Goal: Task Accomplishment & Management: Use online tool/utility

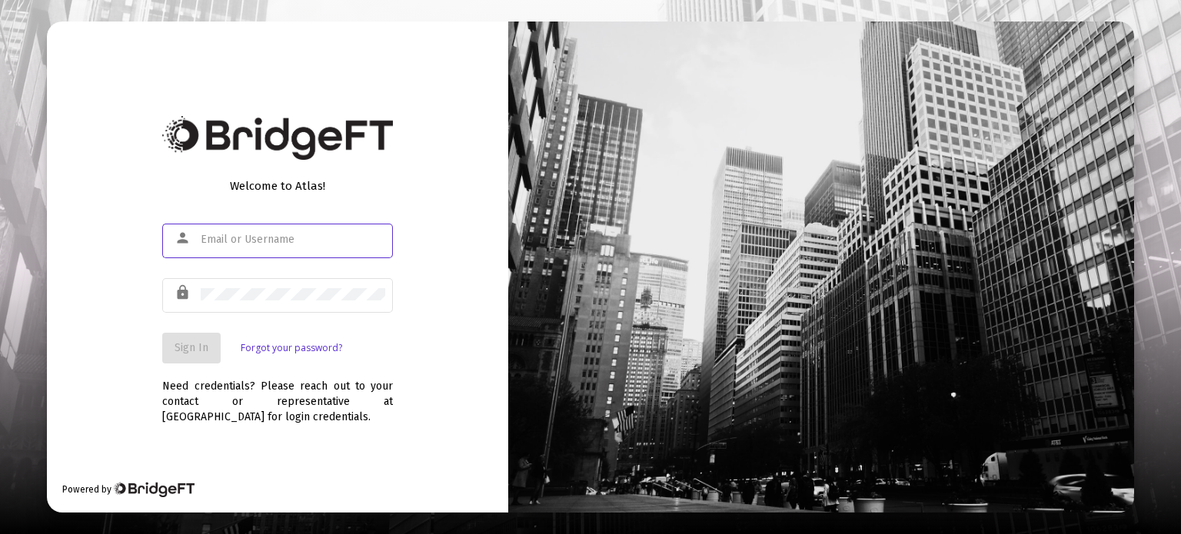
type input "[PERSON_NAME][EMAIL_ADDRESS][DOMAIN_NAME]"
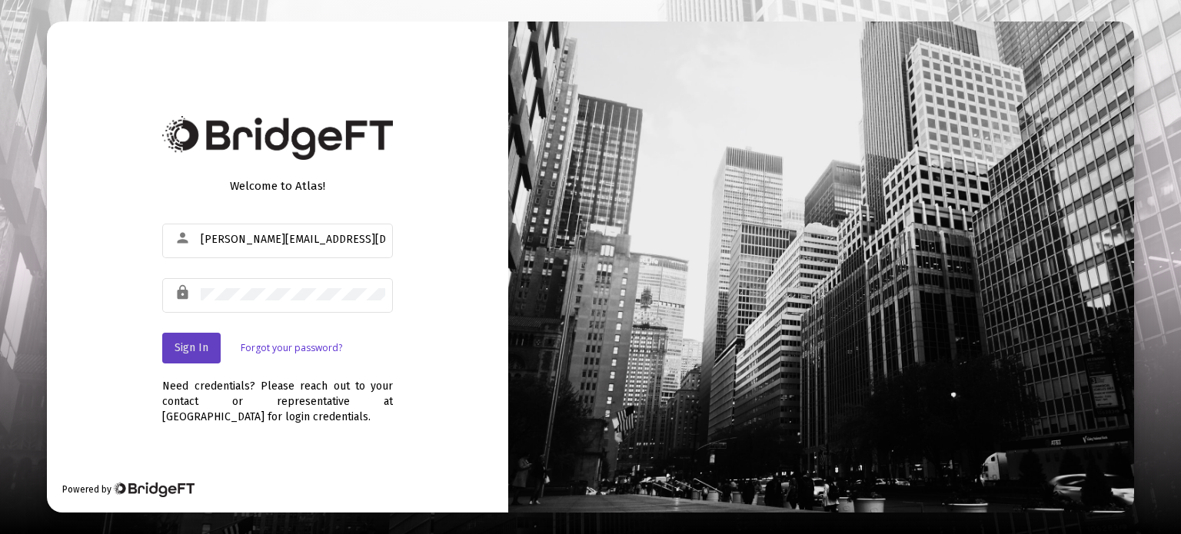
click at [211, 344] on button "Sign In" at bounding box center [191, 348] width 58 height 31
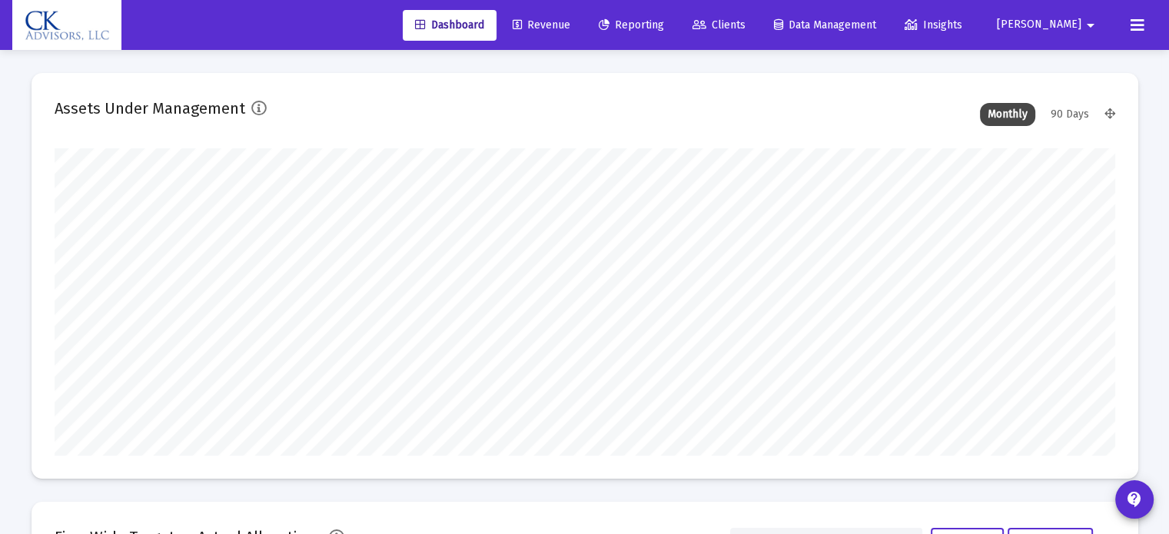
scroll to position [307, 571]
type input "[DATE]"
click at [664, 21] on span "Reporting" at bounding box center [631, 24] width 65 height 13
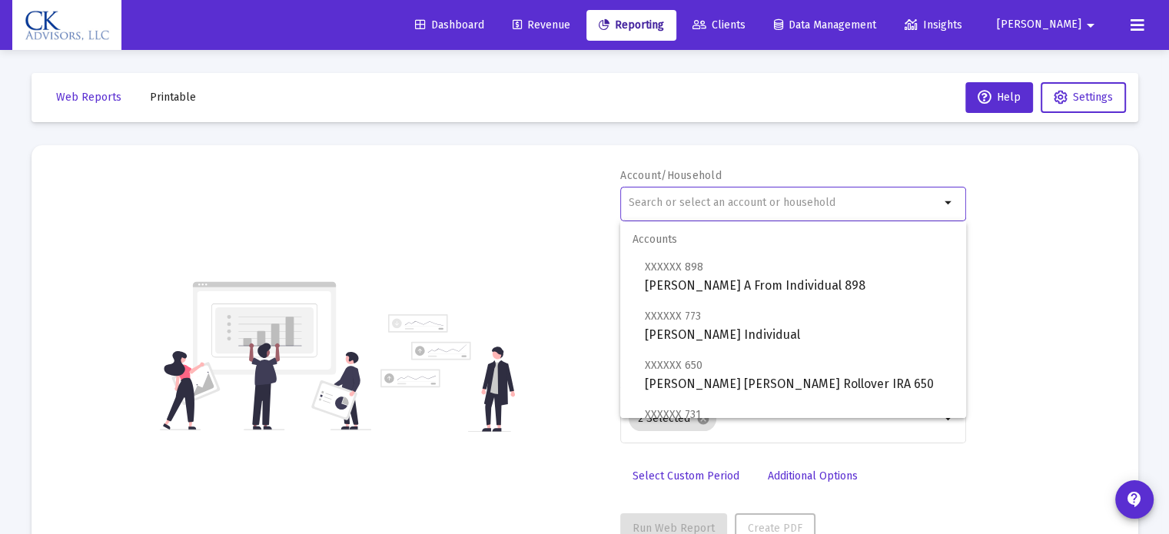
click at [685, 201] on input "text" at bounding box center [784, 203] width 311 height 12
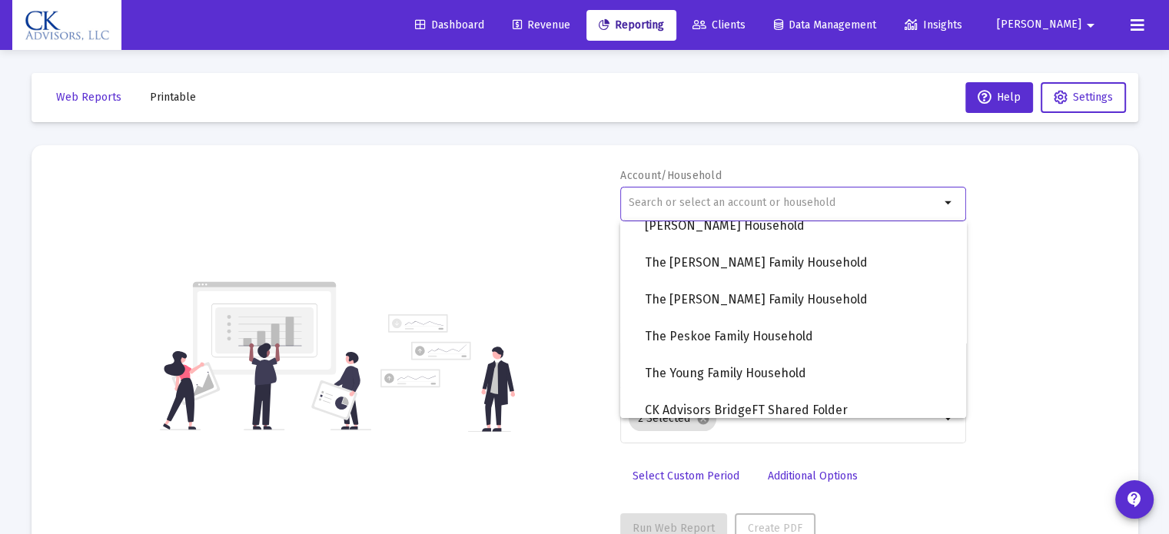
scroll to position [1461, 0]
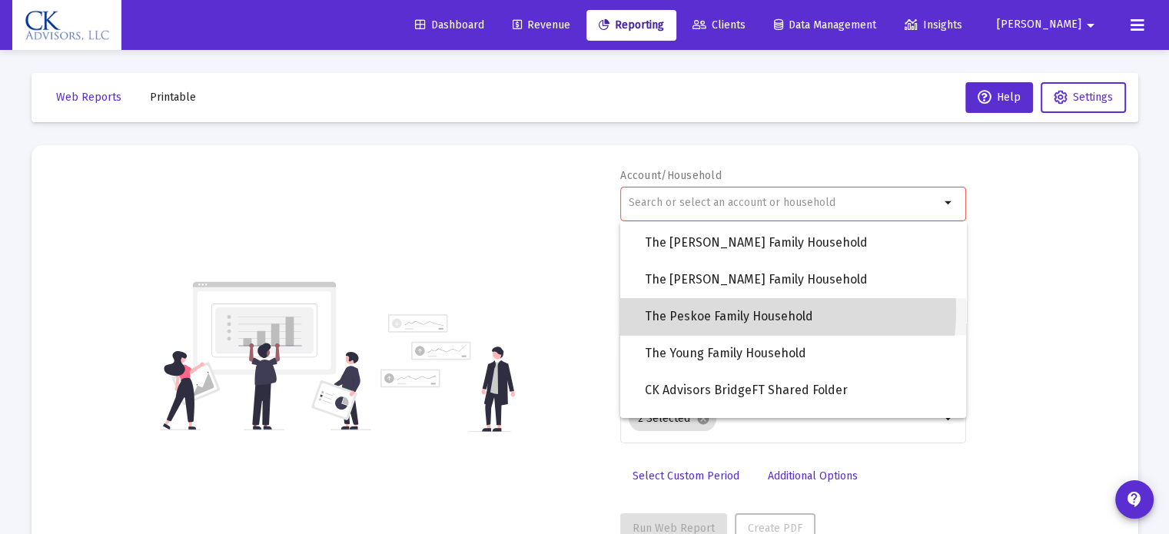
click at [731, 310] on span "The Peskoe Family Household" at bounding box center [799, 316] width 309 height 37
type input "The Peskoe Family Household"
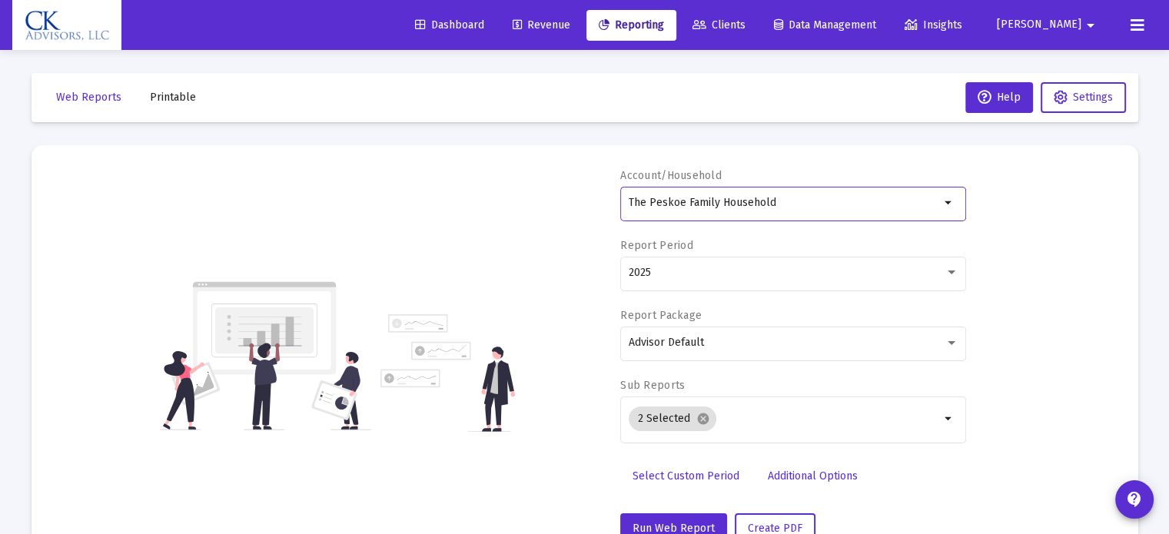
scroll to position [55, 0]
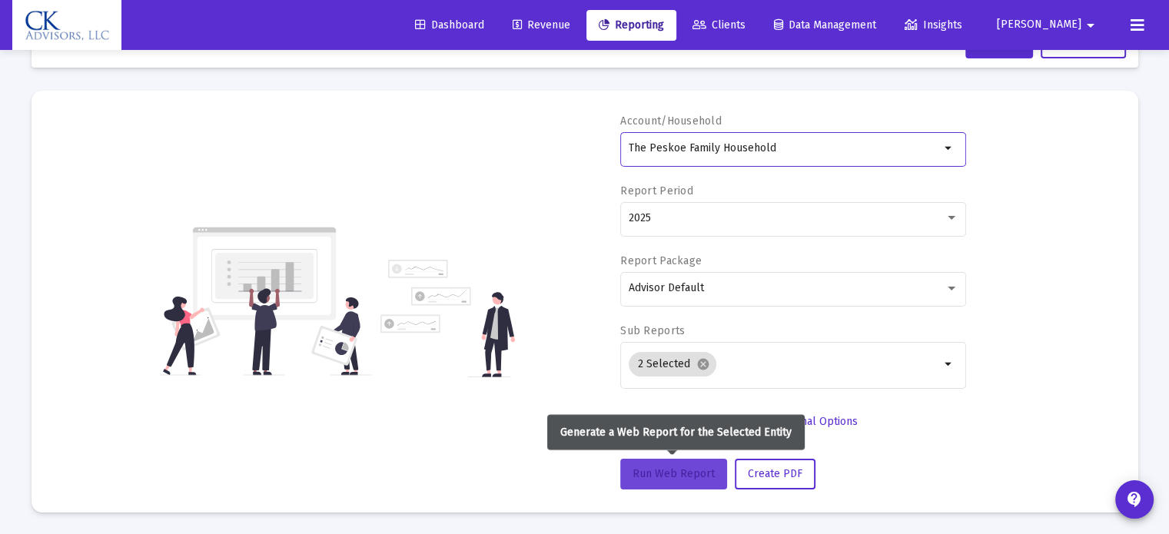
click at [684, 465] on button "Run Web Report" at bounding box center [673, 474] width 107 height 31
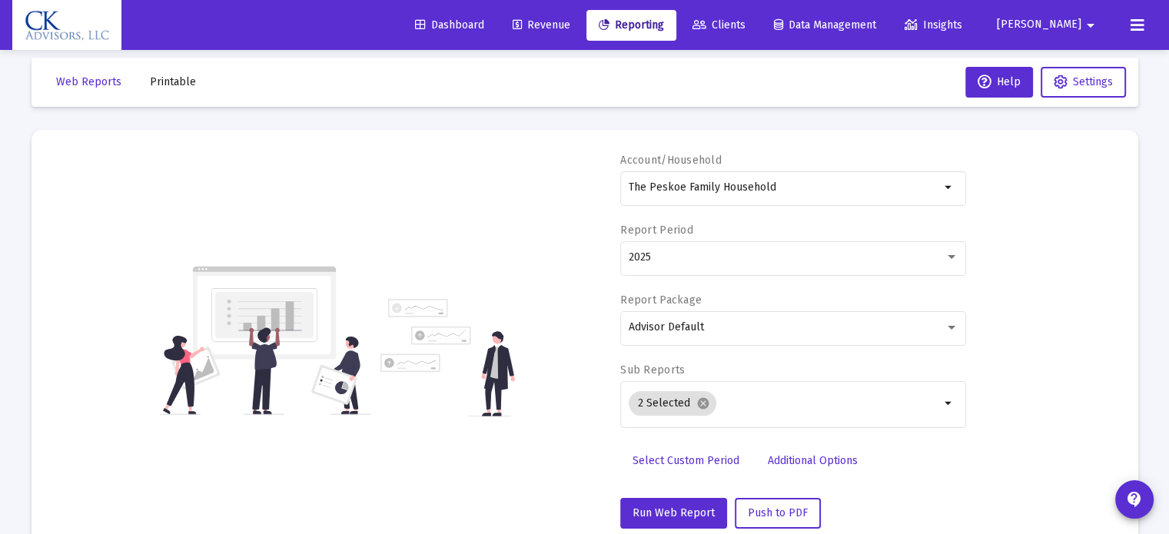
scroll to position [9, 0]
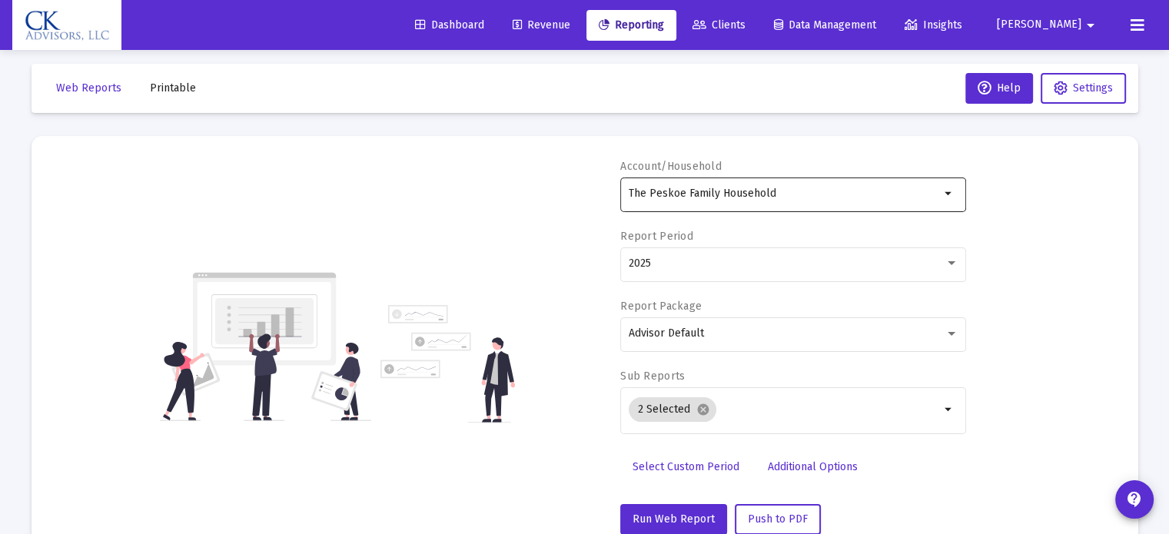
click at [839, 197] on input "The Peskoe Family Household" at bounding box center [784, 194] width 311 height 12
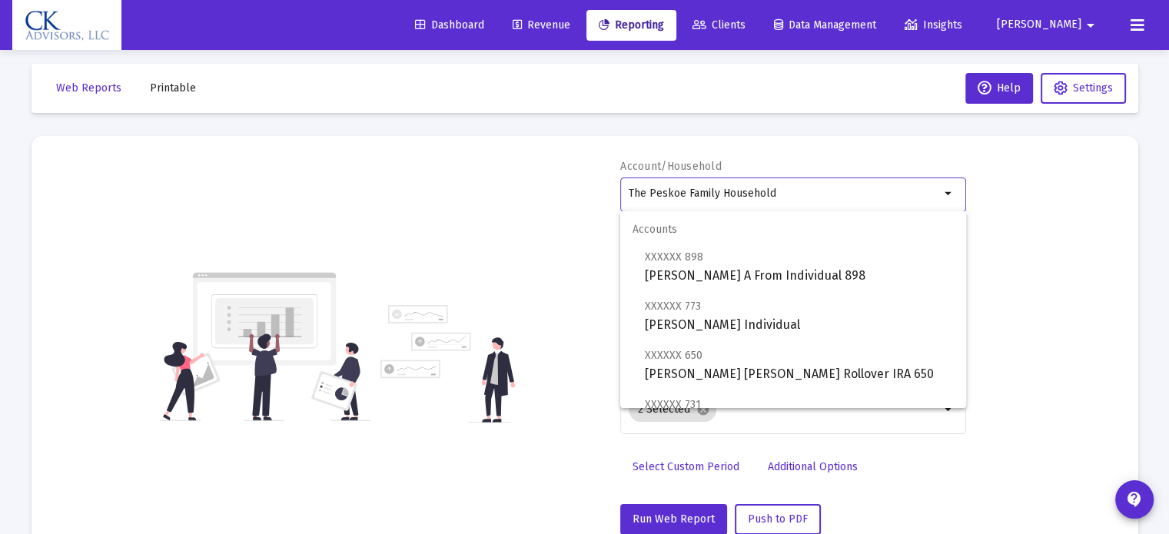
drag, startPoint x: 840, startPoint y: 195, endPoint x: 511, endPoint y: 199, distance: 329.0
click at [511, 199] on div "Account/Household The Peskoe Family Household arrow_drop_down Report Period 202…" at bounding box center [585, 347] width 1061 height 376
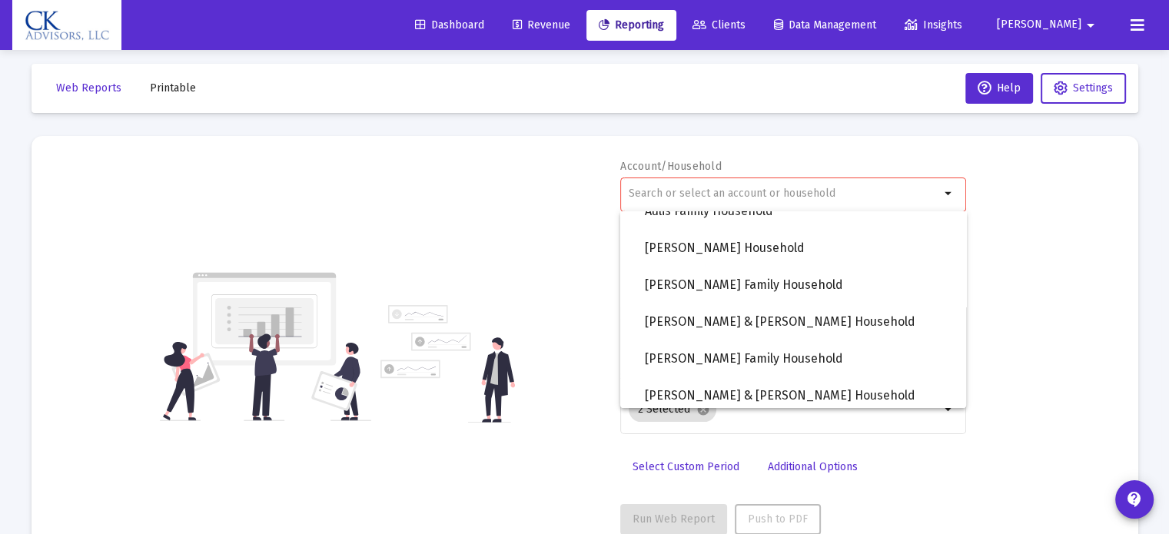
scroll to position [1153, 0]
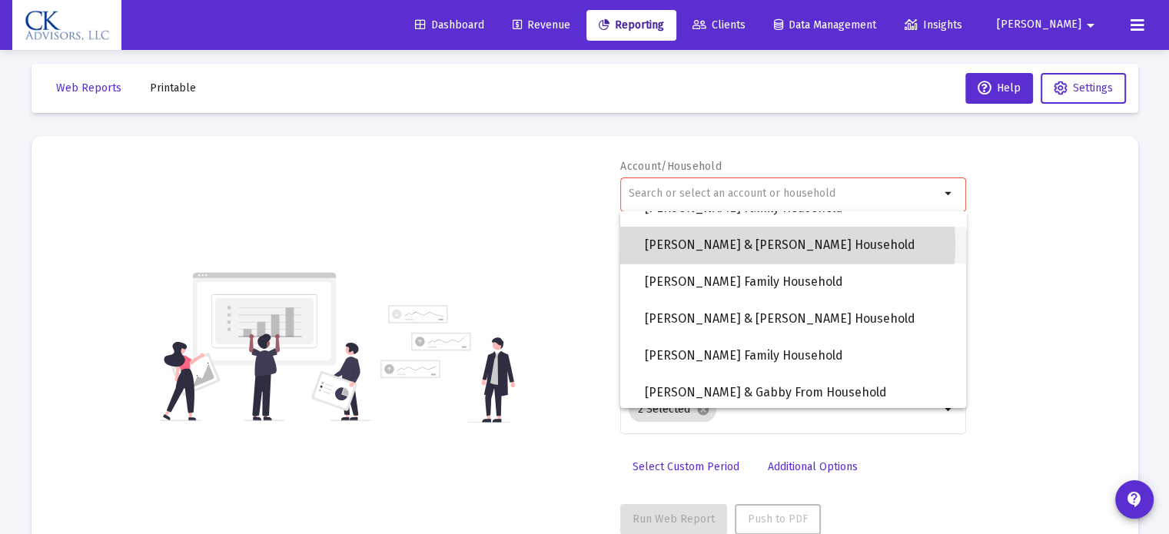
click at [746, 244] on span "[PERSON_NAME] & [PERSON_NAME] Household" at bounding box center [799, 245] width 309 height 37
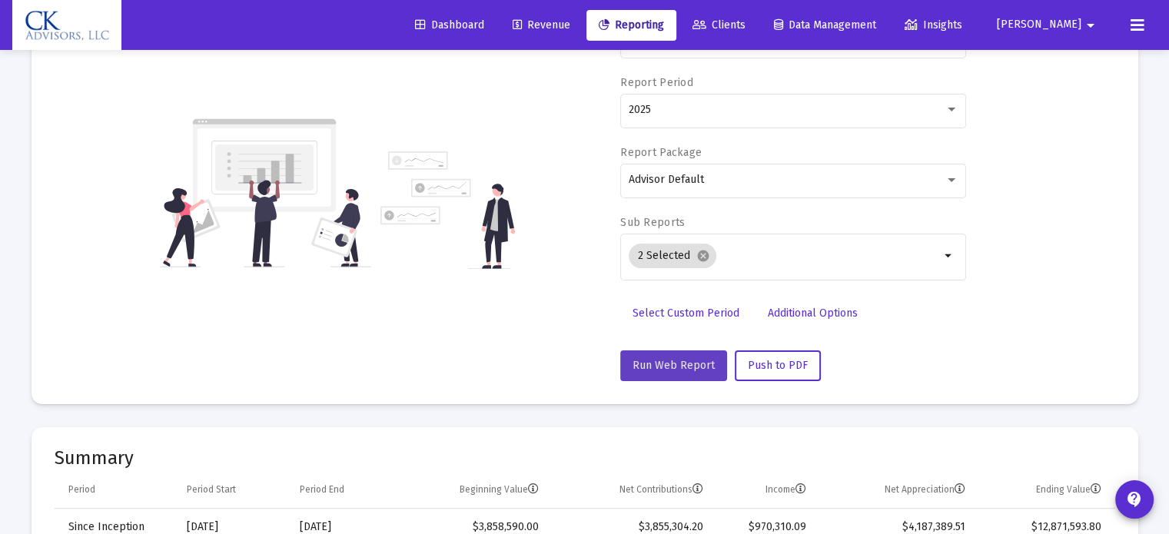
click at [684, 359] on span "Run Web Report" at bounding box center [674, 365] width 82 height 13
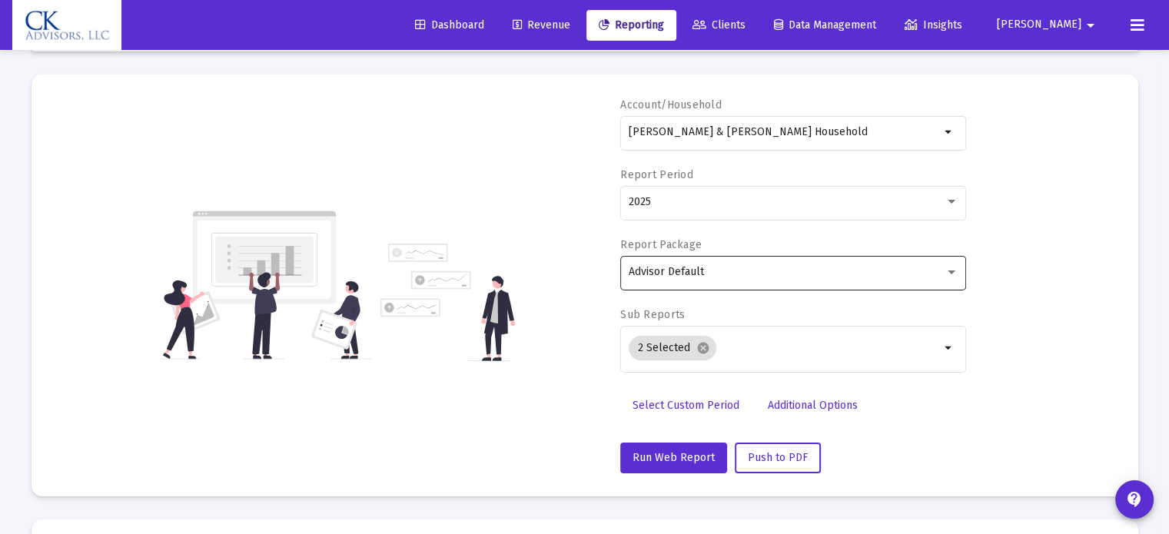
scroll to position [0, 0]
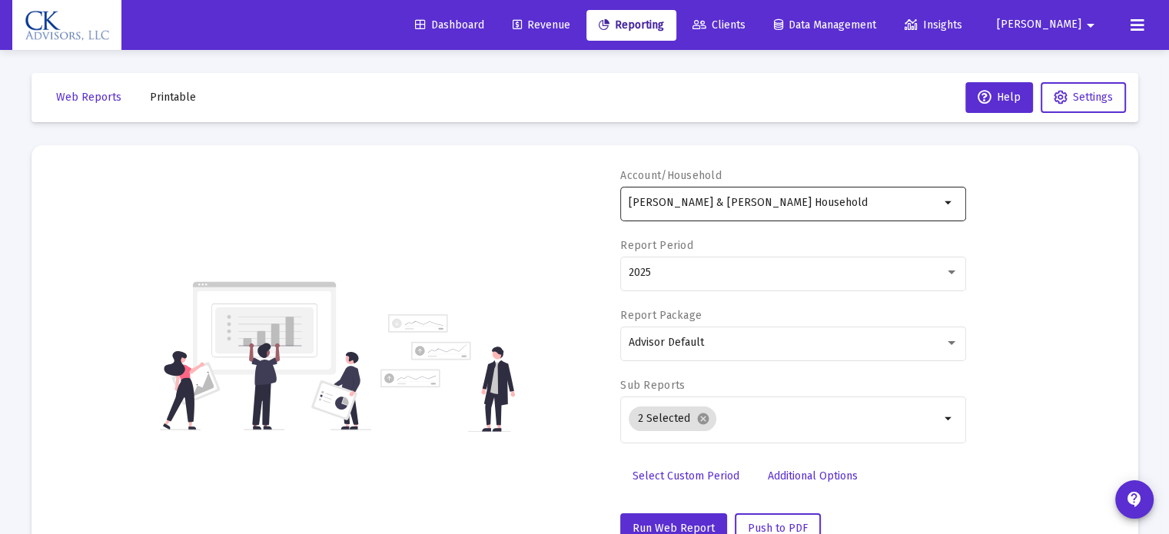
click at [819, 205] on input "[PERSON_NAME] & [PERSON_NAME] Household" at bounding box center [784, 203] width 311 height 12
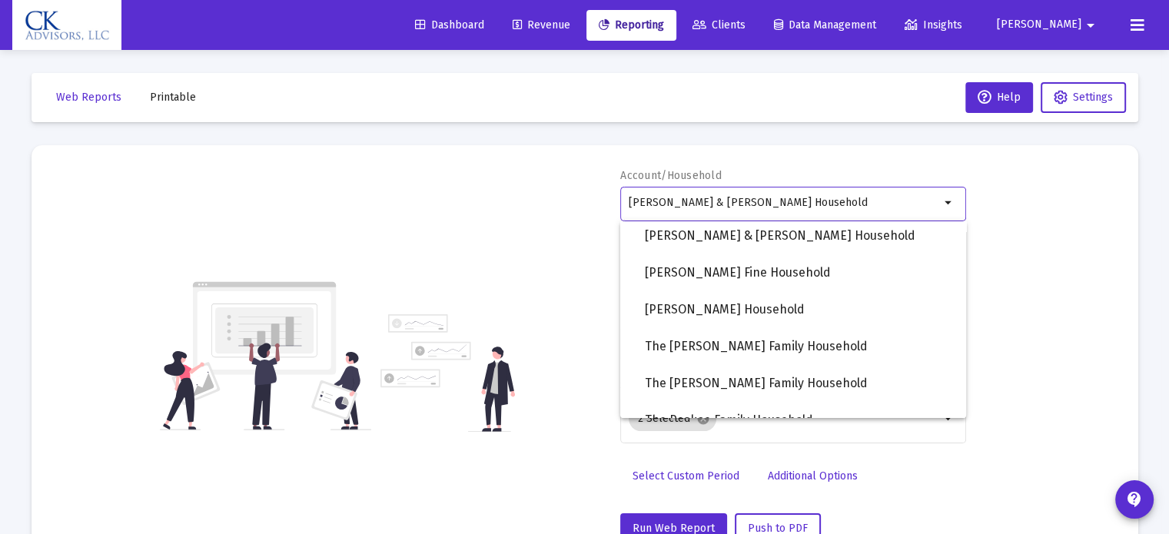
scroll to position [1384, 0]
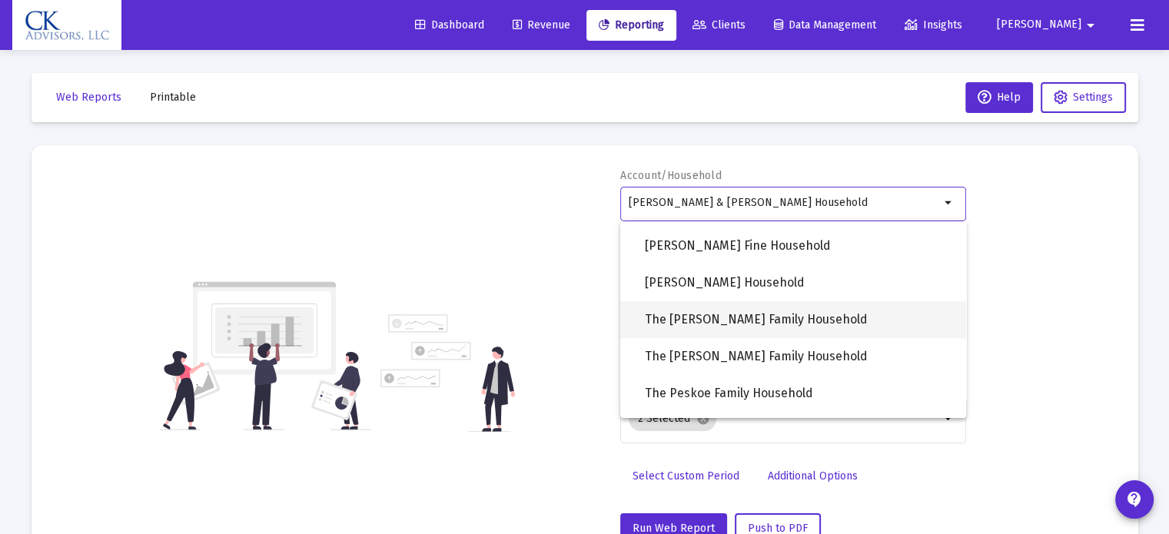
click at [717, 324] on span "The [PERSON_NAME] Family Household" at bounding box center [799, 319] width 309 height 37
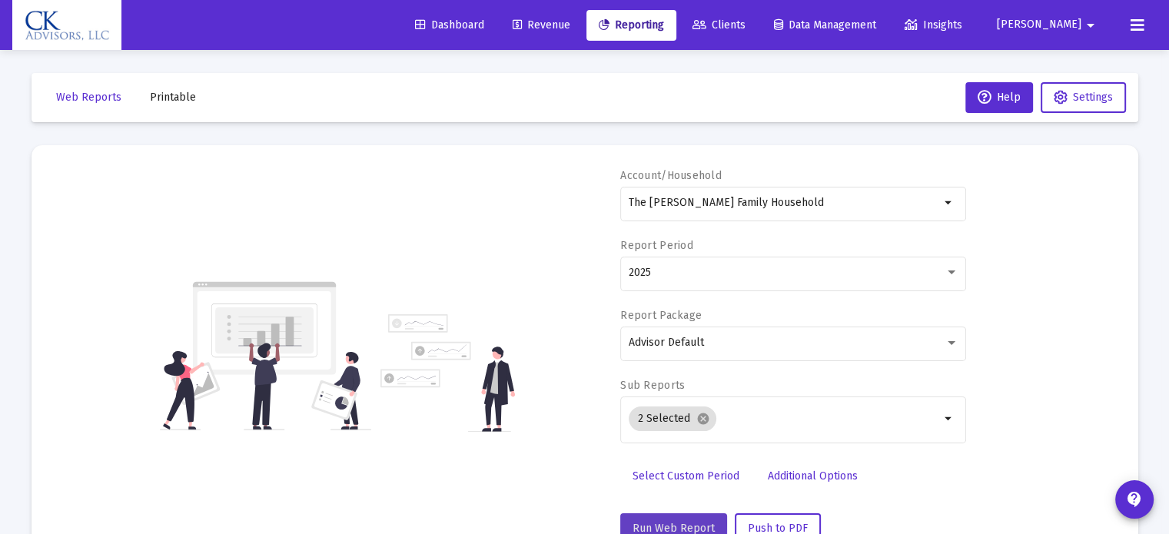
click at [666, 523] on span "Run Web Report" at bounding box center [674, 528] width 82 height 13
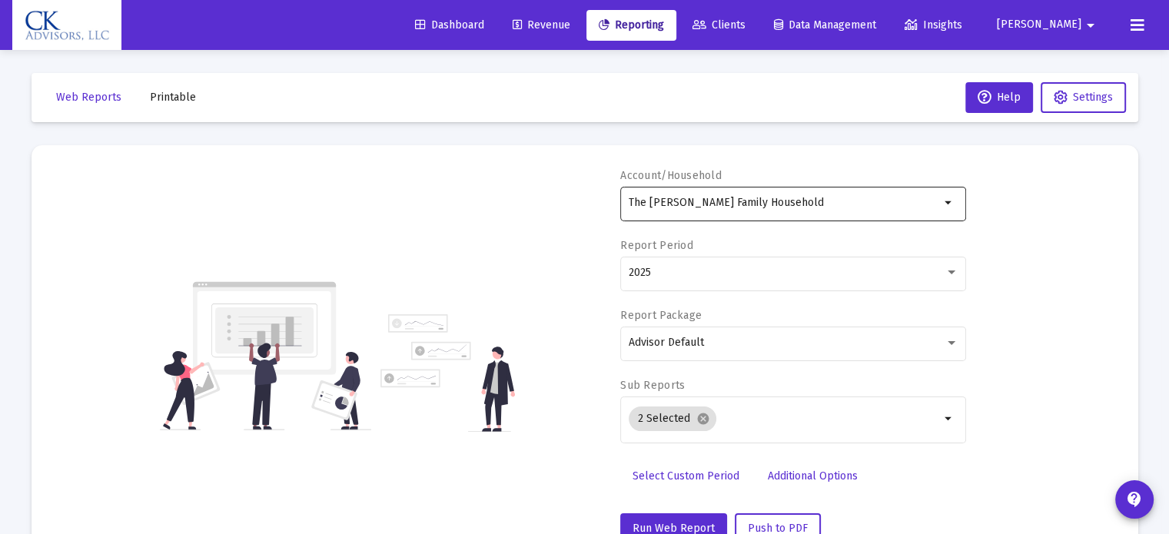
click at [946, 204] on mat-icon "arrow_drop_down" at bounding box center [949, 203] width 18 height 18
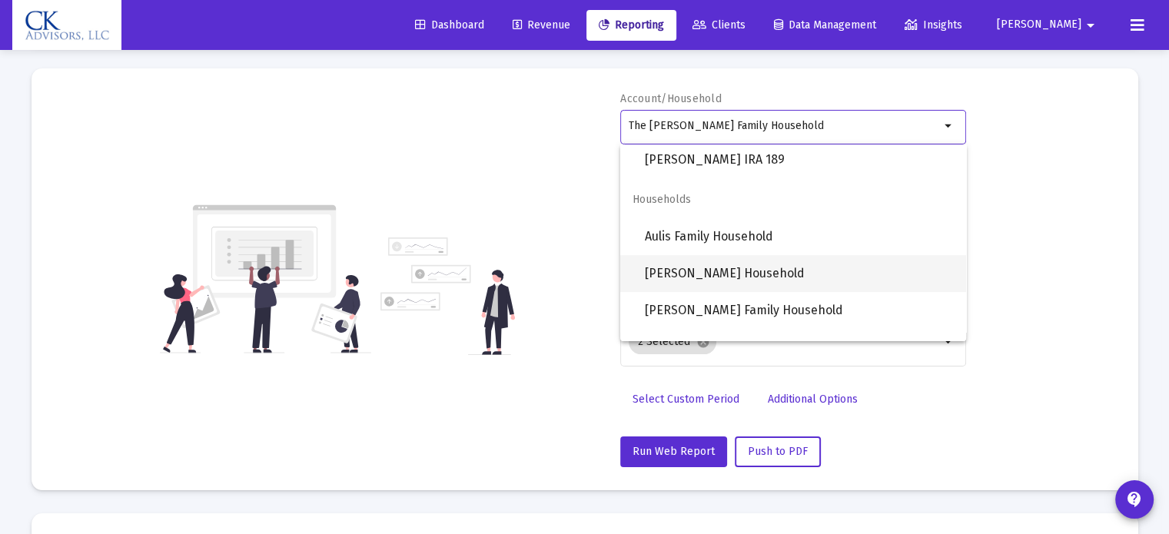
scroll to position [1061, 0]
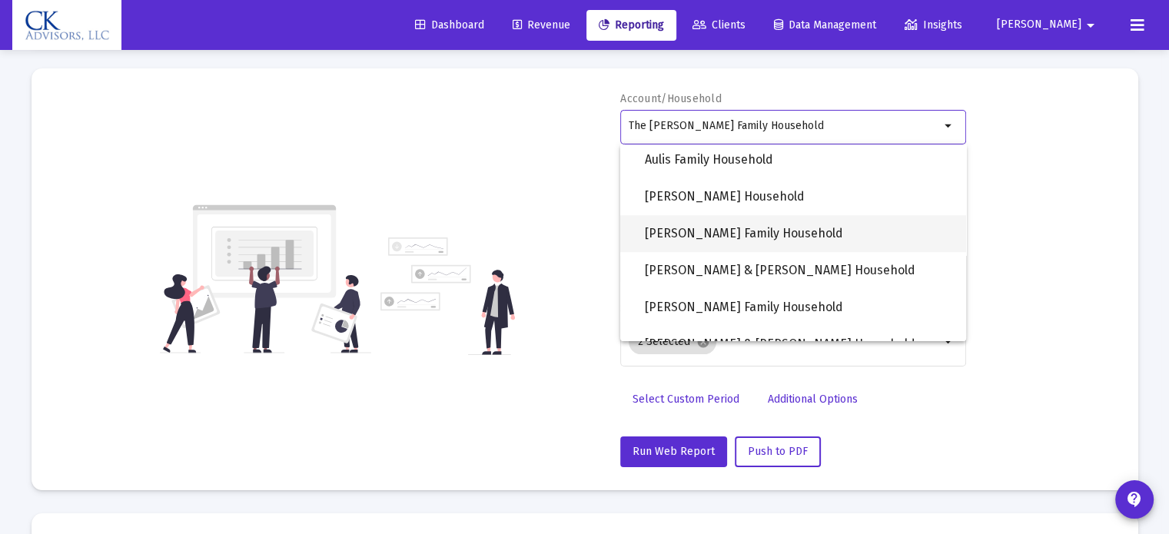
click at [717, 240] on span "[PERSON_NAME] Family Household" at bounding box center [799, 233] width 309 height 37
type input "[PERSON_NAME] Family Household"
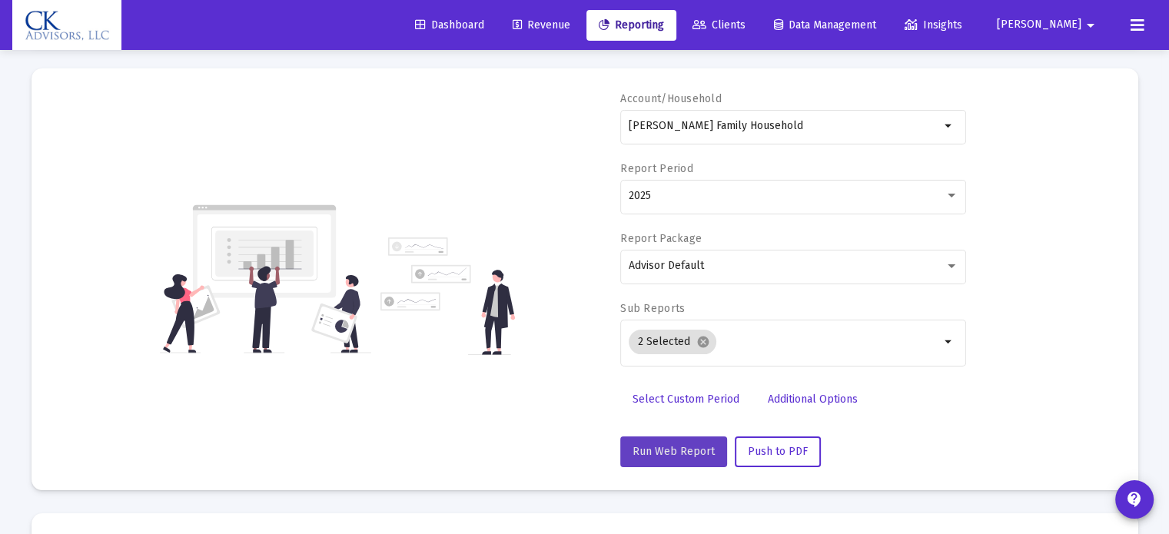
click at [691, 443] on button "Run Web Report" at bounding box center [673, 452] width 107 height 31
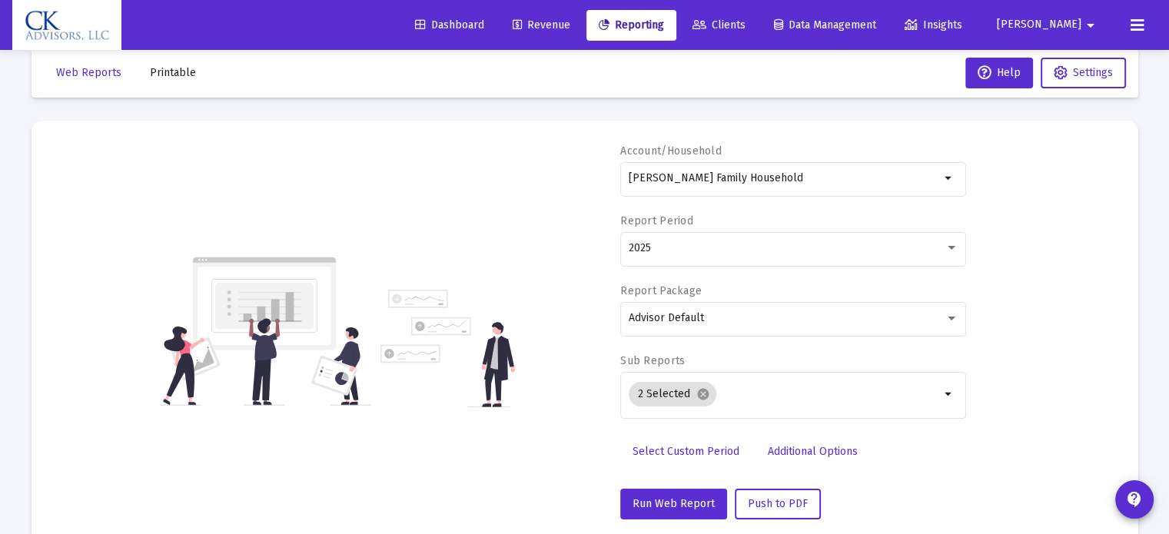
scroll to position [0, 0]
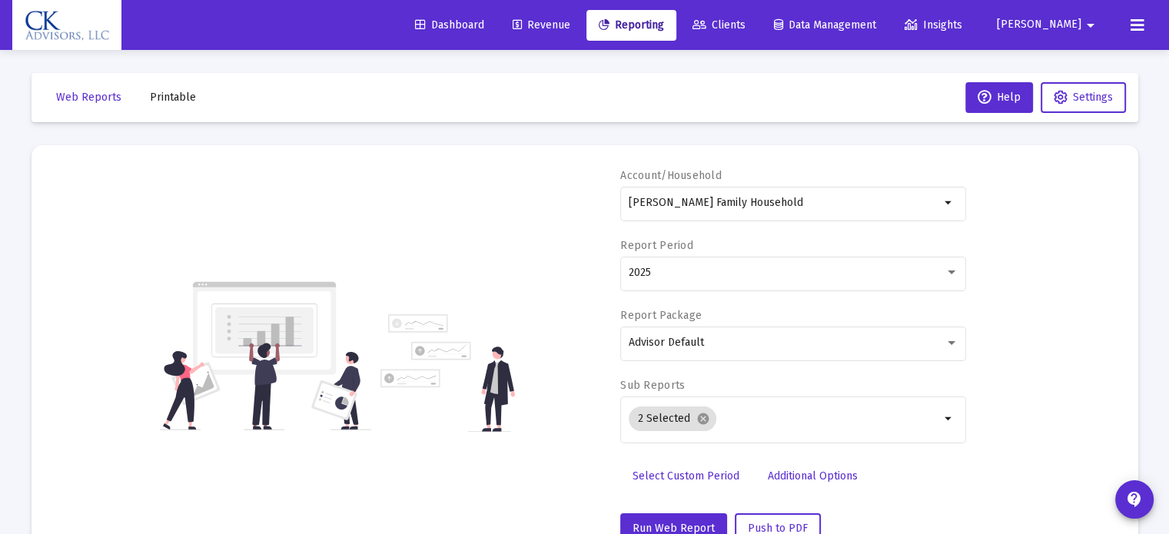
click at [1059, 18] on span "[PERSON_NAME]" at bounding box center [1048, 24] width 103 height 13
click at [1061, 106] on button "Logout" at bounding box center [1077, 102] width 91 height 37
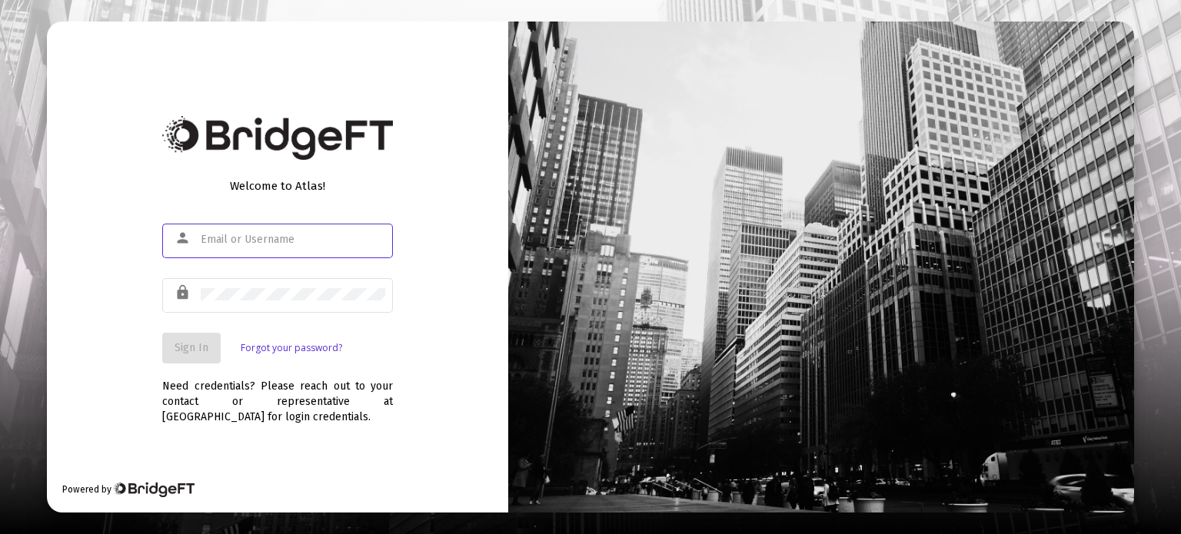
type input "[PERSON_NAME][EMAIL_ADDRESS][DOMAIN_NAME]"
click at [197, 348] on span "Sign In" at bounding box center [192, 347] width 34 height 13
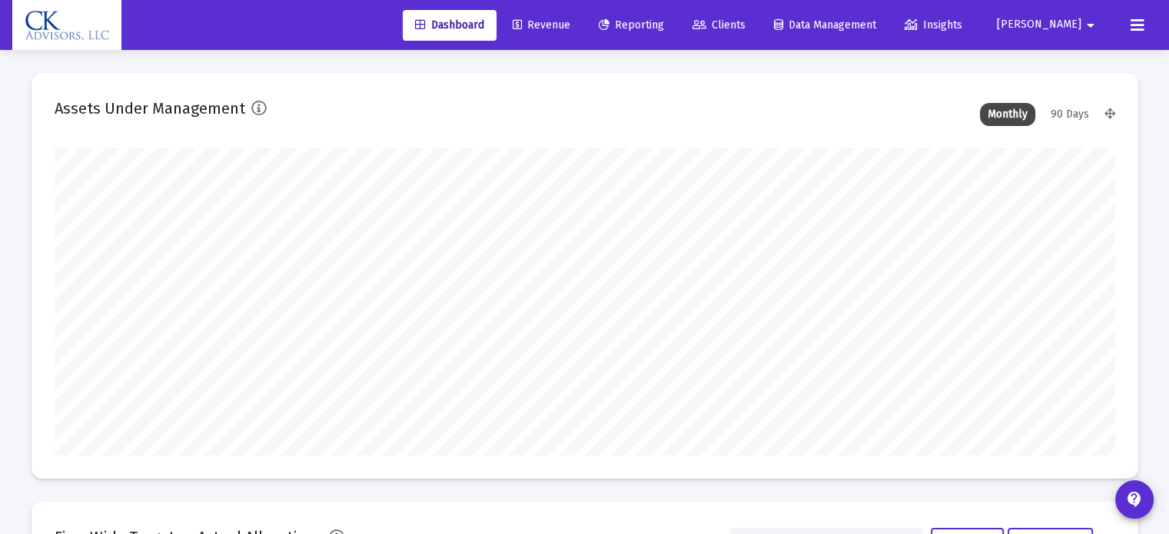
type input "[DATE]"
click at [610, 28] on icon at bounding box center [604, 25] width 11 height 11
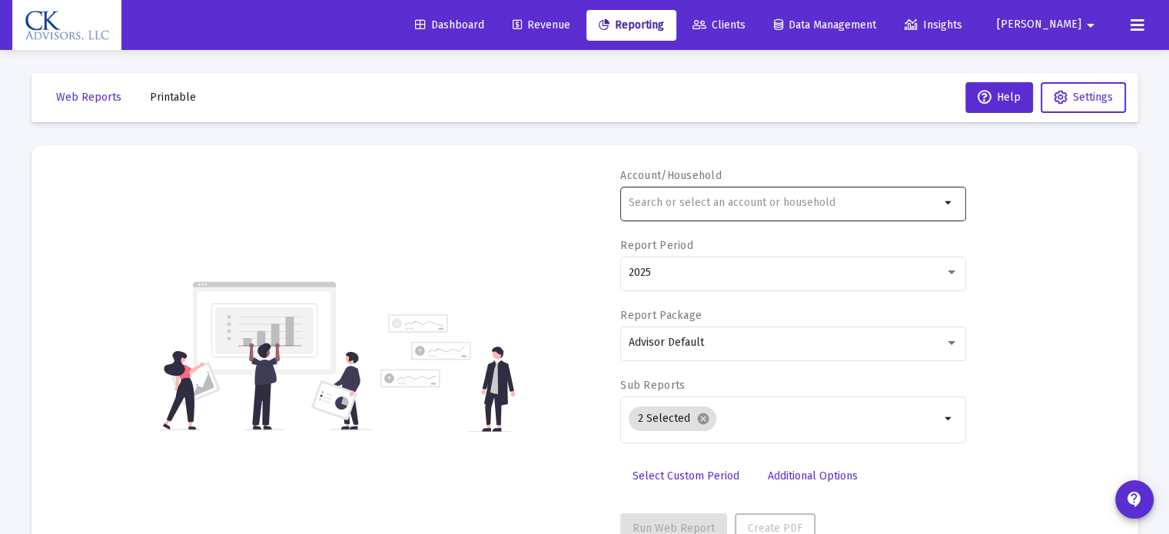
click at [793, 205] on input "text" at bounding box center [784, 203] width 311 height 12
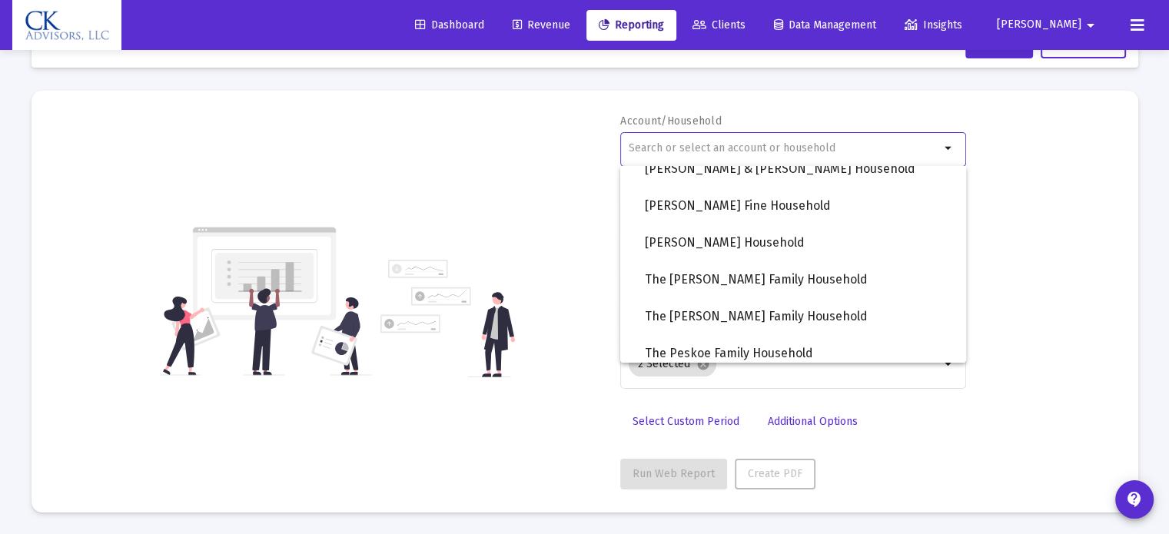
scroll to position [1291, 0]
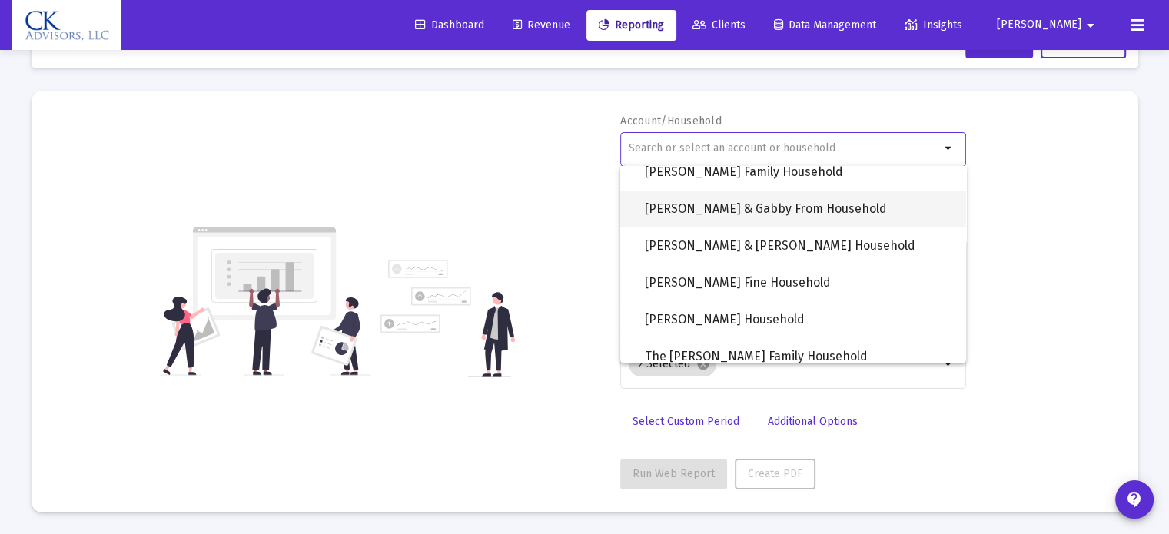
click at [793, 212] on span "[PERSON_NAME] & Gabby From Household" at bounding box center [799, 209] width 309 height 37
type input "[PERSON_NAME] & Gabby From Household"
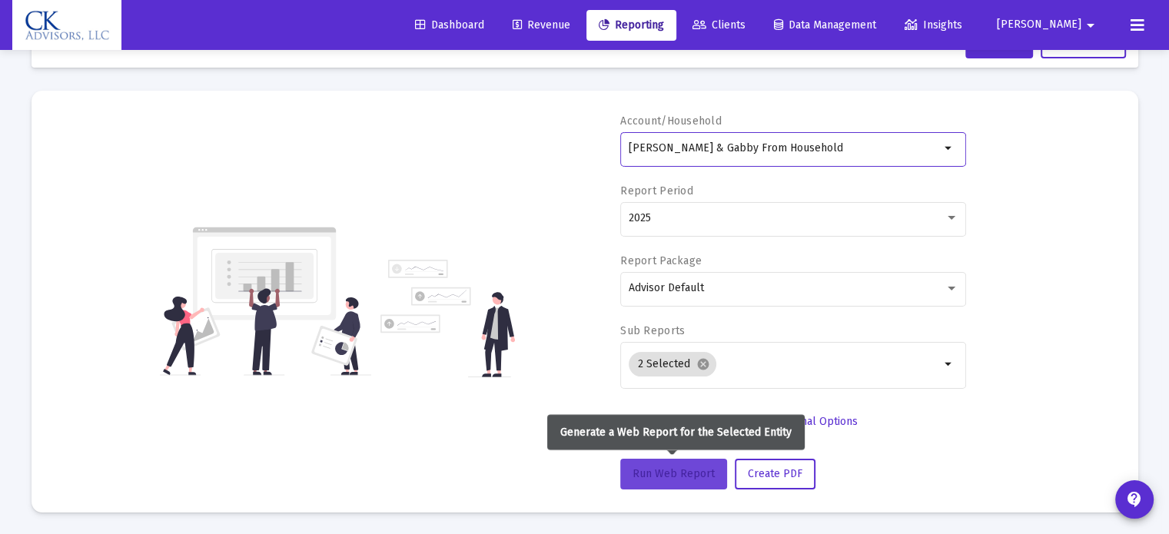
click at [668, 471] on span "Run Web Report" at bounding box center [674, 473] width 82 height 13
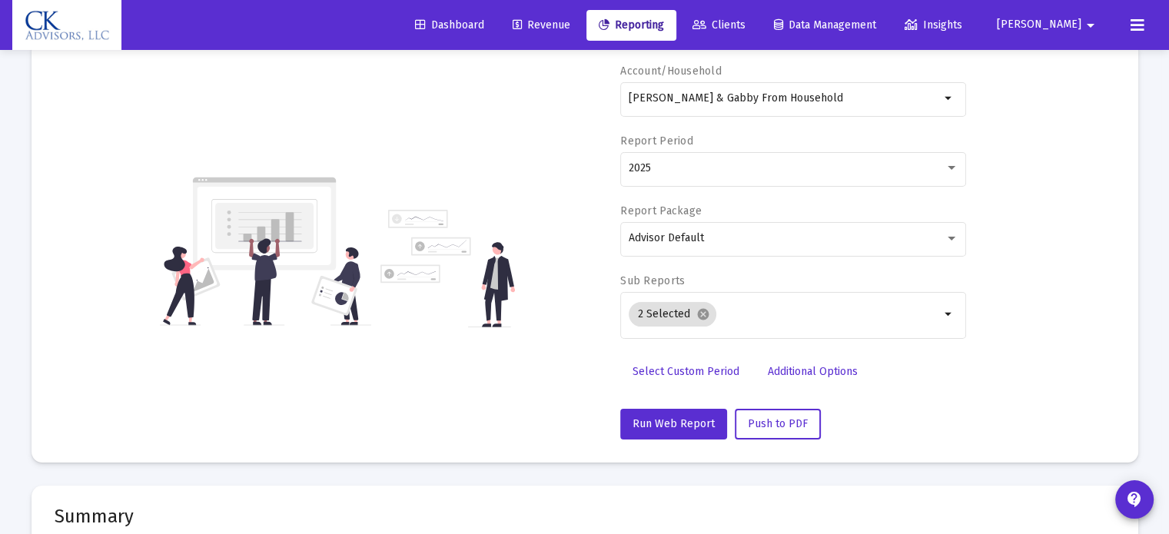
scroll to position [0, 0]
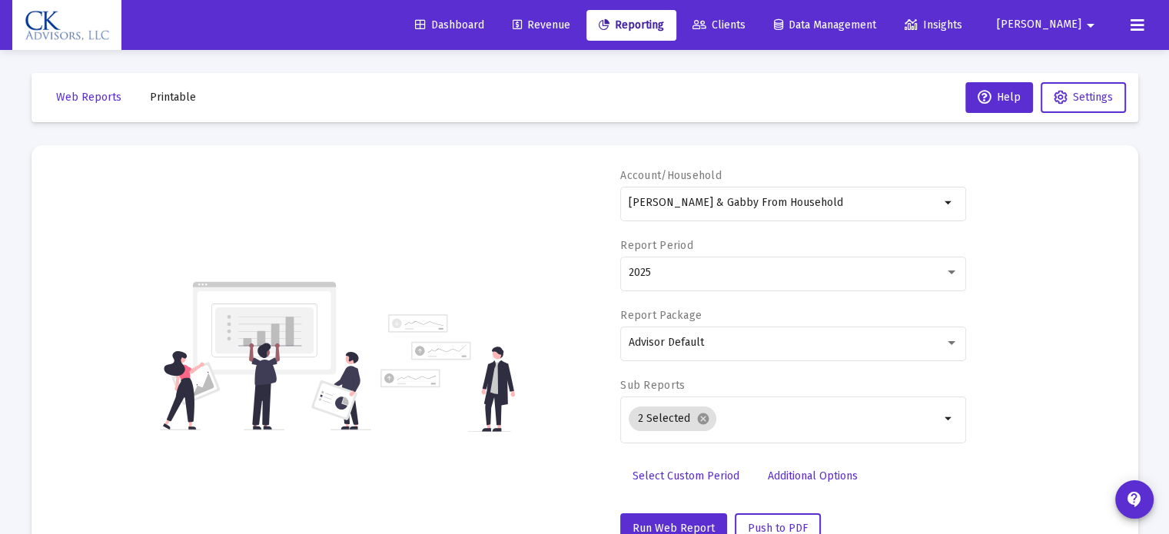
click at [1055, 24] on span "[PERSON_NAME]" at bounding box center [1039, 24] width 85 height 13
click at [1061, 102] on button "Logout" at bounding box center [1077, 102] width 91 height 37
